Goal: Transaction & Acquisition: Obtain resource

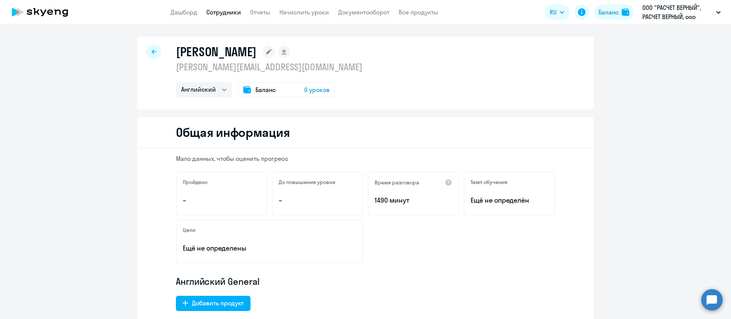
select select "english"
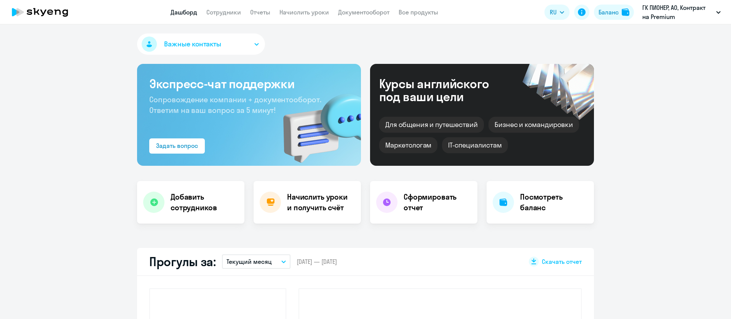
select select "30"
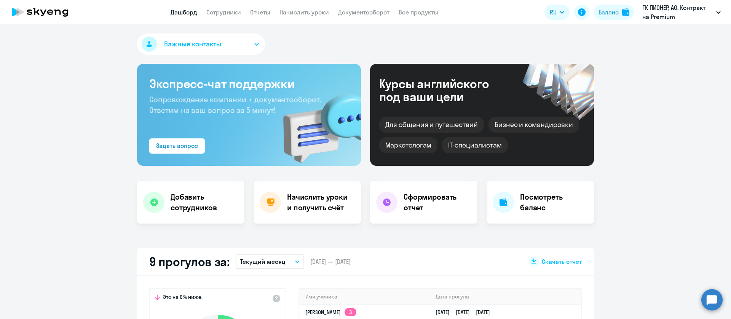
click at [375, 8] on app-menu-item-link "Документооборот" at bounding box center [363, 13] width 51 height 10
click at [375, 10] on link "Документооборот" at bounding box center [363, 12] width 51 height 8
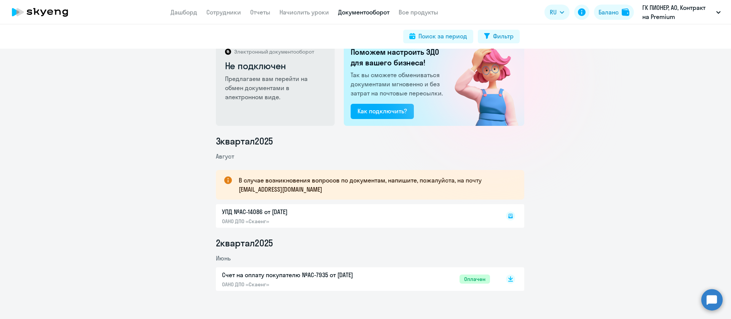
scroll to position [28, 0]
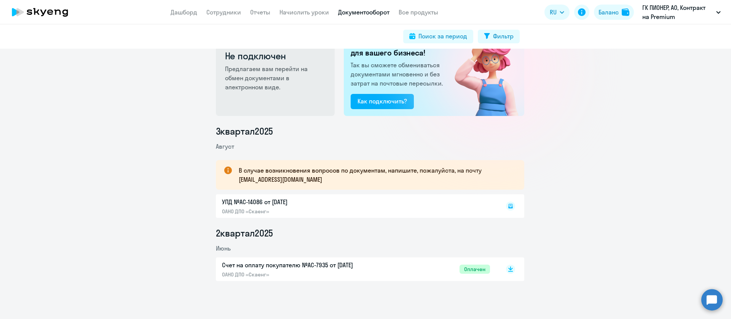
click at [509, 209] on rect at bounding box center [510, 206] width 9 height 9
click at [509, 205] on icon at bounding box center [510, 205] width 2 height 0
click at [250, 202] on div "УПД №AC-14086 от 01.08.2025 ОАНО ДПО «Скаенг»" at bounding box center [370, 207] width 308 height 24
click at [425, 201] on div "УПД №AC-14086 от 01.08.2025 ОАНО ДПО «Скаенг»" at bounding box center [370, 207] width 308 height 24
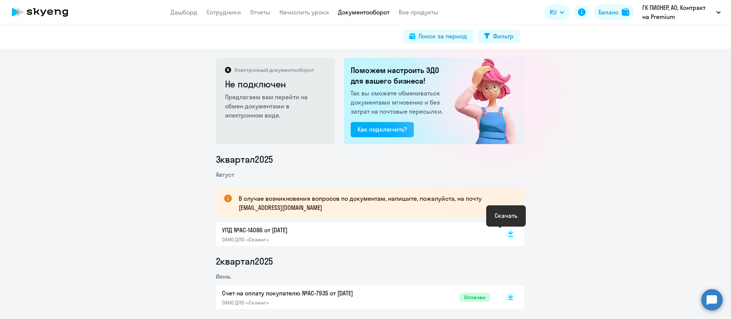
click at [508, 235] on rect at bounding box center [510, 234] width 9 height 9
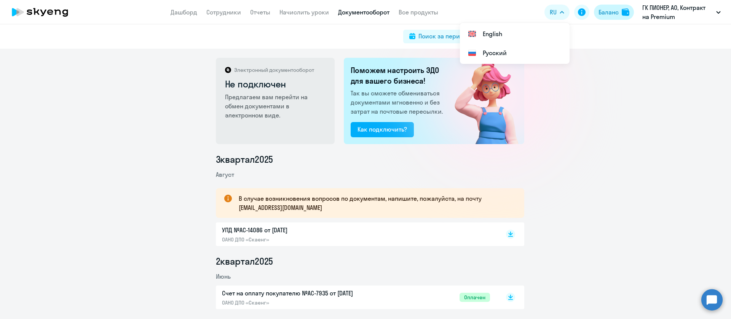
click at [622, 8] on button "Баланс" at bounding box center [614, 12] width 40 height 15
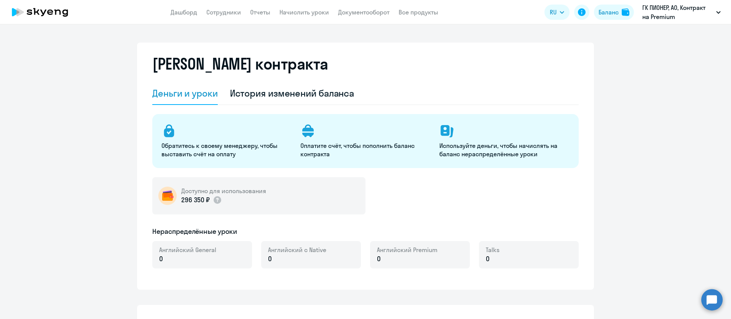
select select "english_adult_not_native_speaker"
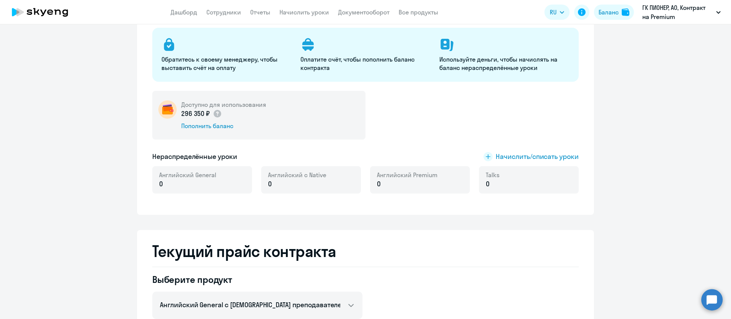
scroll to position [171, 0]
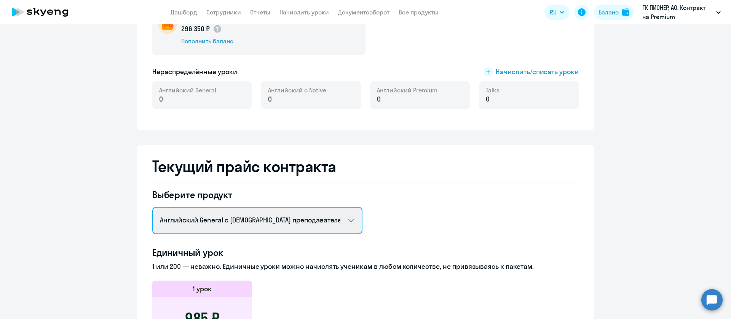
click at [229, 213] on select "Английский General с русскоговорящим преподавателем Английский General с [DEMOG…" at bounding box center [257, 220] width 210 height 27
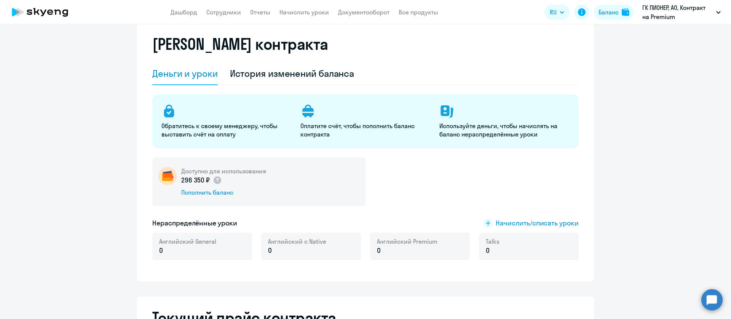
scroll to position [0, 0]
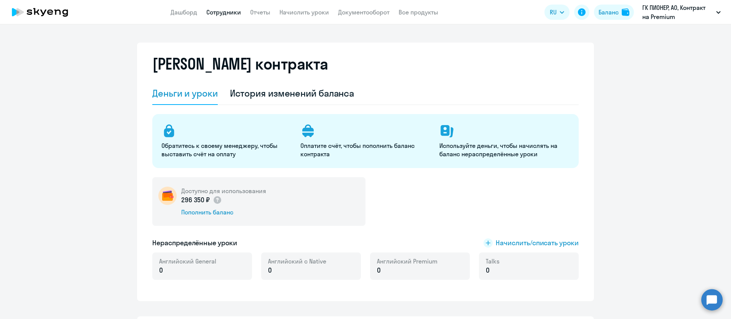
click at [230, 11] on link "Сотрудники" at bounding box center [223, 12] width 35 height 8
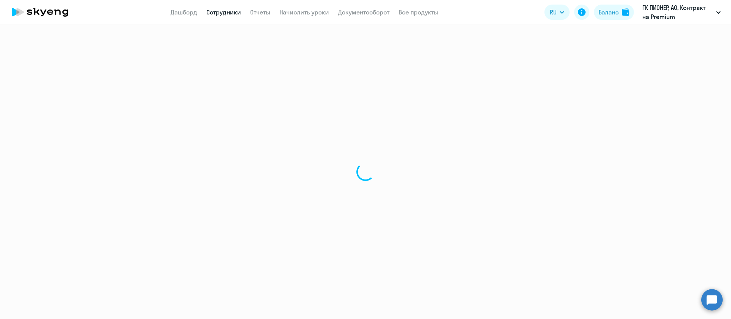
select select "30"
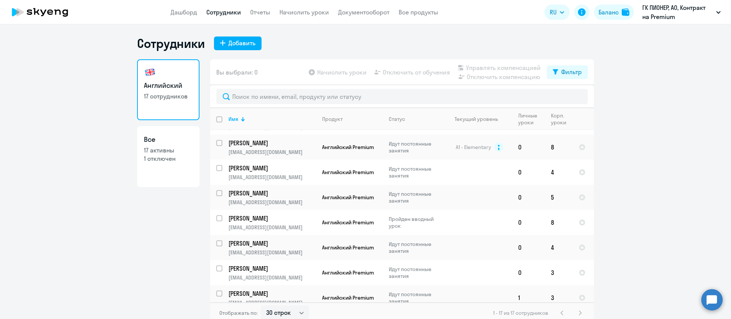
scroll to position [255, 0]
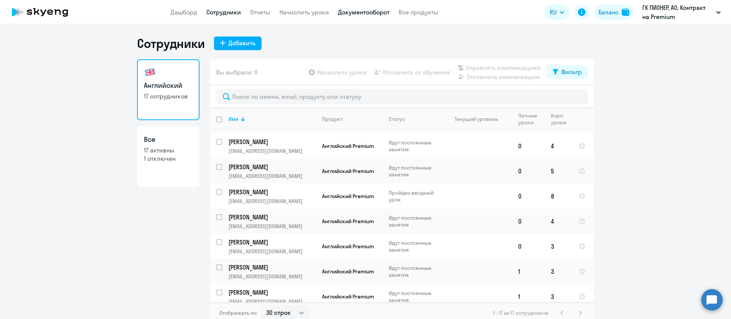
click at [367, 13] on link "Документооборот" at bounding box center [363, 12] width 51 height 8
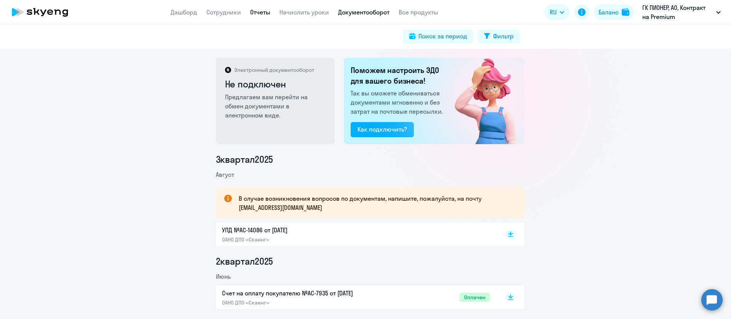
click at [262, 12] on link "Отчеты" at bounding box center [260, 12] width 20 height 8
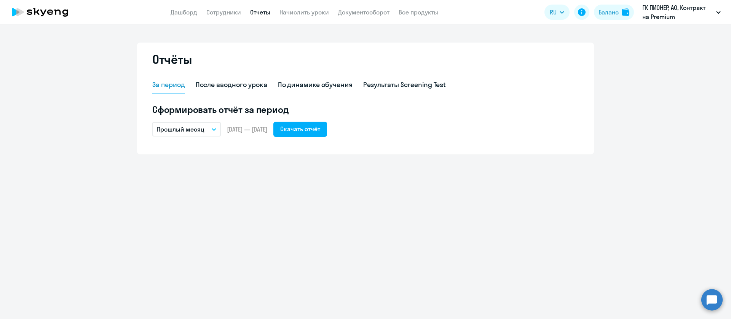
click at [209, 134] on button "Прошлый месяц" at bounding box center [186, 129] width 69 height 14
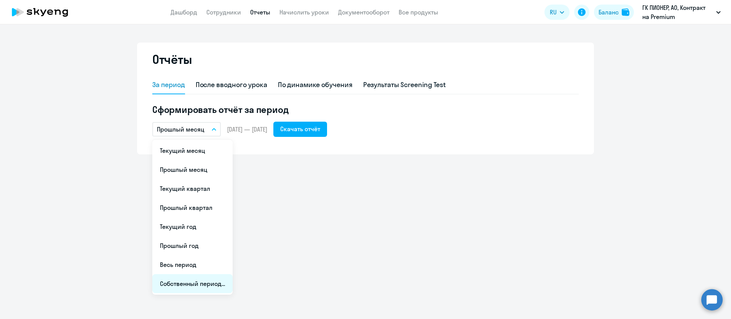
click at [187, 280] on li "Собственный период..." at bounding box center [192, 284] width 80 height 19
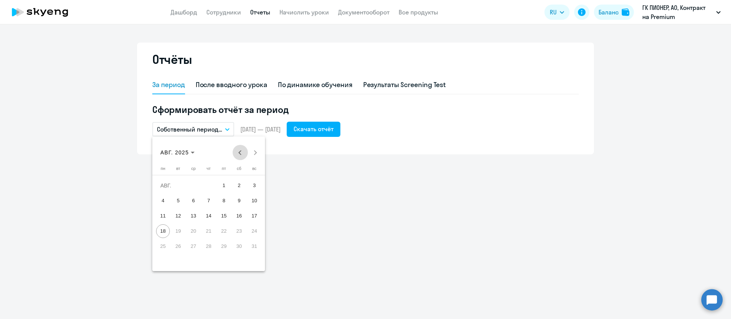
click at [242, 153] on button "Previous month" at bounding box center [240, 152] width 15 height 15
click at [255, 189] on span "1" at bounding box center [254, 186] width 14 height 14
click at [255, 152] on button "Next month" at bounding box center [255, 152] width 15 height 15
click at [209, 258] on span "31" at bounding box center [209, 262] width 14 height 14
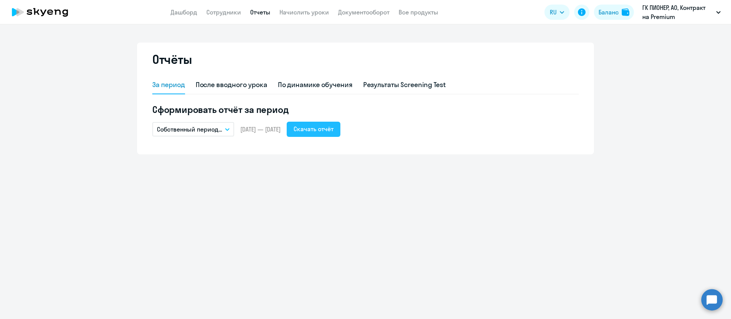
click at [328, 132] on div "Скачать отчёт" at bounding box center [314, 128] width 40 height 9
click at [605, 17] on button "Баланс" at bounding box center [614, 12] width 40 height 15
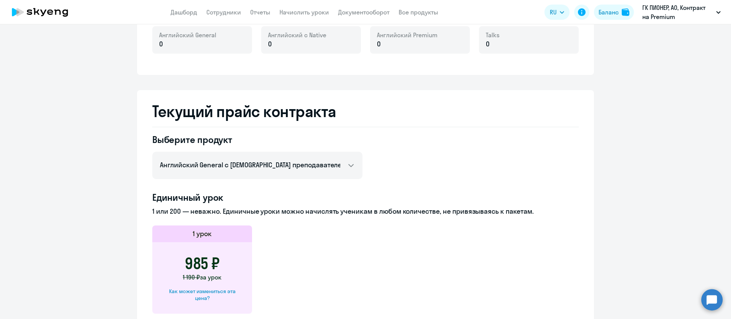
scroll to position [228, 0]
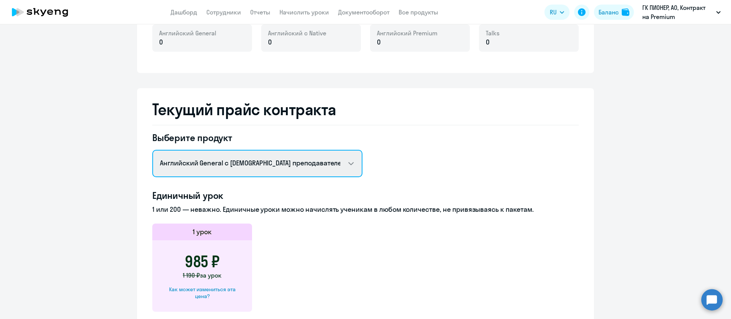
click at [238, 166] on select "Английский General с русскоговорящим преподавателем Английский General с [DEMOG…" at bounding box center [257, 163] width 210 height 27
select select "english_adult_not_native_speaker_premium"
click at [152, 150] on select "Английский General с русскоговорящим преподавателем Английский General с [DEMOG…" at bounding box center [257, 163] width 210 height 27
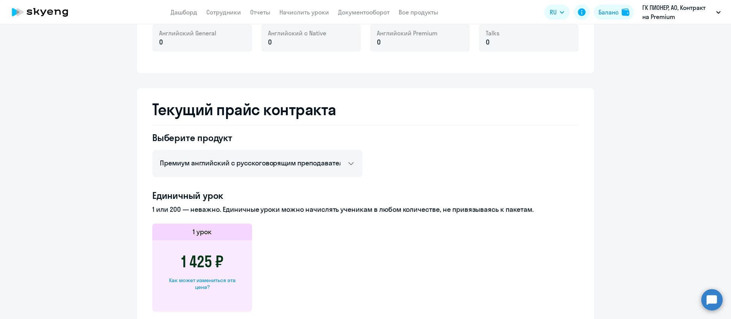
drag, startPoint x: 220, startPoint y: 262, endPoint x: 176, endPoint y: 262, distance: 44.2
click at [176, 262] on div "1 425 ₽ Как может измениться эта цена?" at bounding box center [202, 277] width 100 height 72
copy h3 "1 425 ₽"
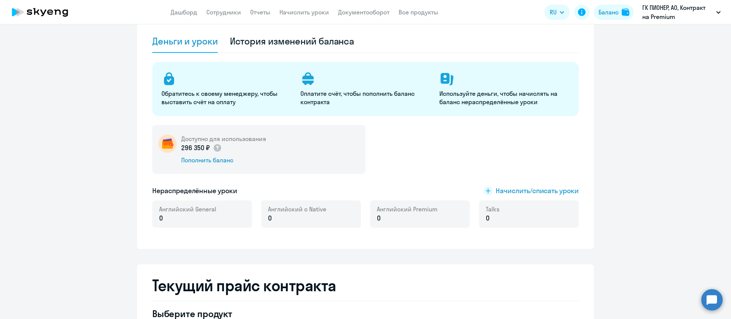
scroll to position [0, 0]
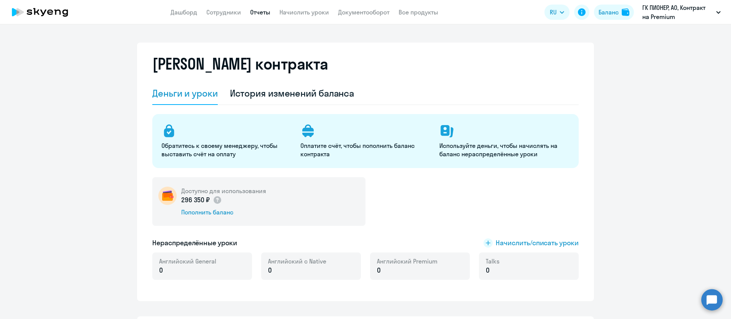
click at [263, 9] on link "Отчеты" at bounding box center [260, 12] width 20 height 8
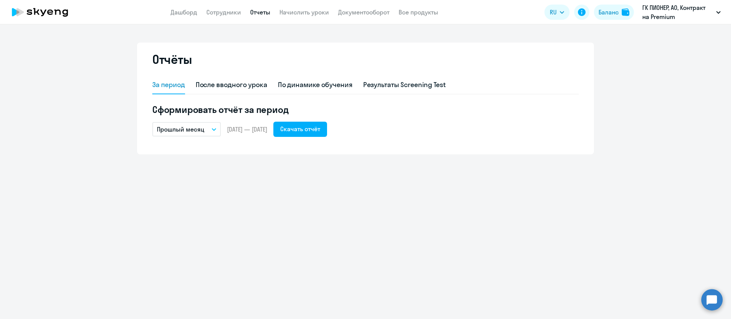
click at [212, 124] on button "Прошлый месяц" at bounding box center [186, 129] width 69 height 14
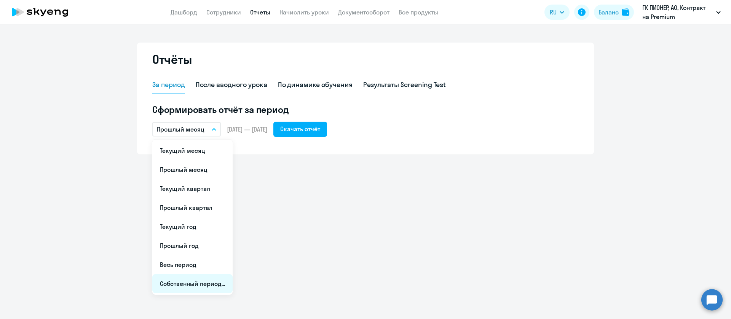
click at [189, 288] on li "Собственный период..." at bounding box center [192, 284] width 80 height 19
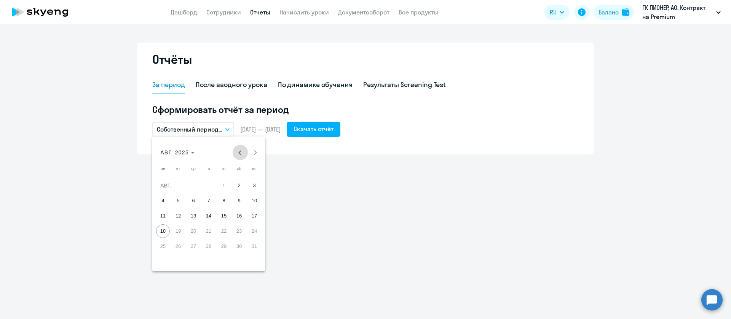
click at [241, 152] on button "Previous month" at bounding box center [240, 152] width 15 height 15
click at [240, 153] on button "Previous month" at bounding box center [240, 152] width 15 height 15
click at [257, 183] on span "1" at bounding box center [254, 186] width 14 height 14
click at [164, 259] on span "30" at bounding box center [163, 262] width 14 height 14
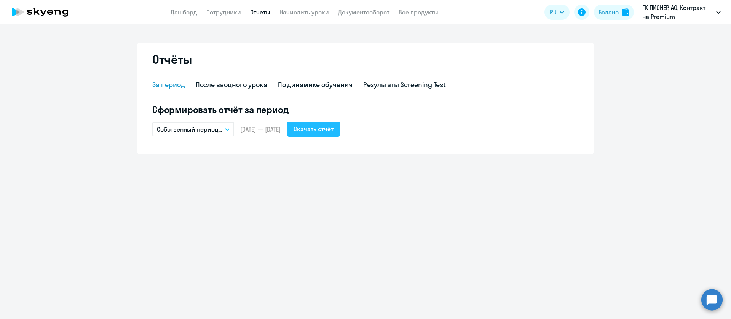
click at [324, 132] on div "Скачать отчёт" at bounding box center [314, 128] width 40 height 9
